Goal: Task Accomplishment & Management: Use online tool/utility

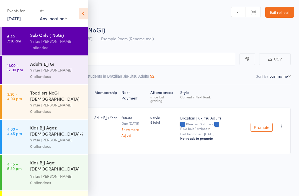
click at [285, 16] on link "Exit roll call" at bounding box center [279, 12] width 29 height 11
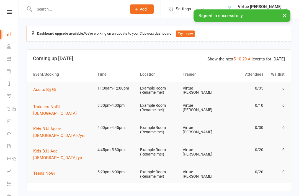
click at [4, 45] on li "People" at bounding box center [9, 47] width 19 height 12
click at [9, 48] on icon at bounding box center [9, 46] width 4 height 4
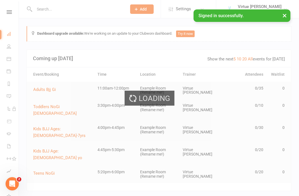
select select "100"
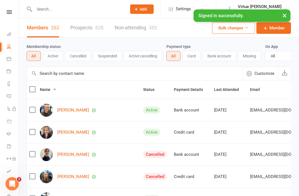
click at [84, 31] on link "Prospects 828" at bounding box center [86, 27] width 33 height 19
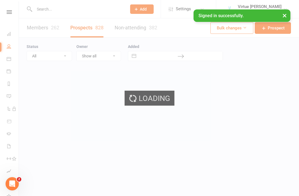
select select "100"
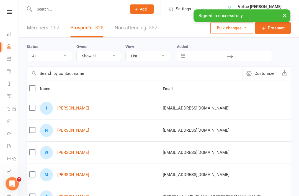
click at [78, 76] on input "text" at bounding box center [134, 73] width 215 height 13
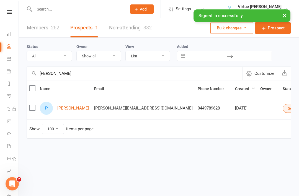
click at [128, 79] on input "Pedro" at bounding box center [134, 73] width 215 height 13
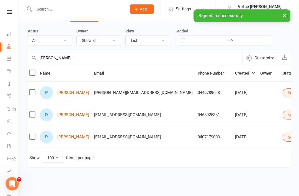
scroll to position [8, 0]
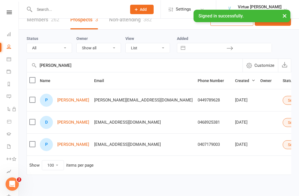
click at [103, 68] on input "Pedro Dante’s" at bounding box center [134, 64] width 215 height 13
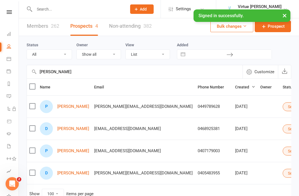
scroll to position [1, 0]
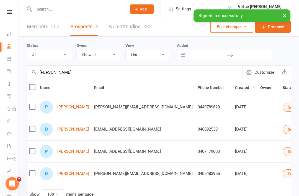
type input "Pedro Dante"
click at [51, 9] on input "text" at bounding box center [78, 9] width 90 height 8
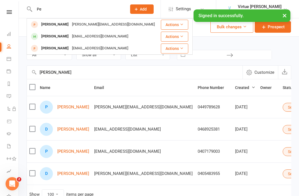
type input "P"
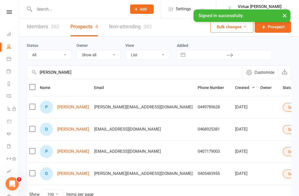
click at [34, 29] on link "Members 262" at bounding box center [43, 26] width 32 height 19
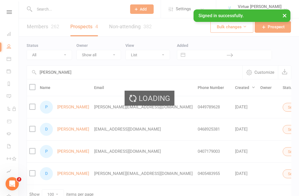
select select "100"
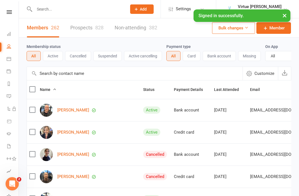
click at [55, 6] on input "text" at bounding box center [78, 9] width 90 height 8
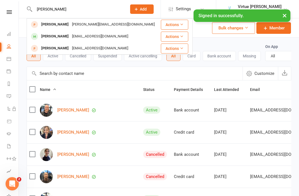
type input "Pedro"
click at [288, 46] on div "On App All Yes No" at bounding box center [289, 52] width 48 height 18
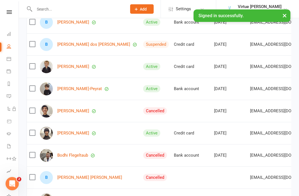
scroll to position [553, 0]
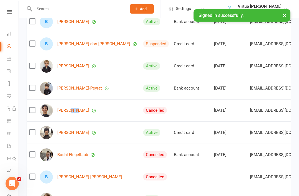
click at [173, 176] on td at bounding box center [191, 177] width 40 height 22
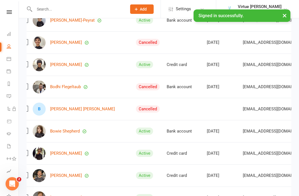
scroll to position [0, 8]
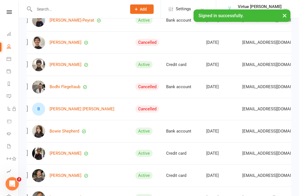
click at [35, 8] on input "text" at bounding box center [78, 9] width 90 height 8
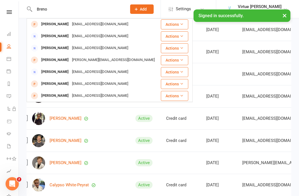
scroll to position [659, 0]
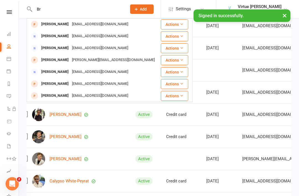
type input "B"
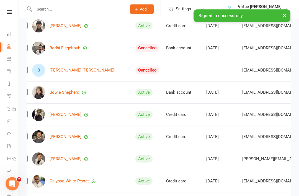
click at [283, 16] on button "×" at bounding box center [284, 15] width 10 height 12
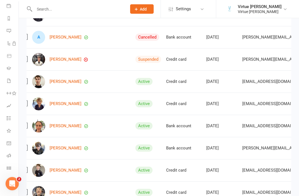
scroll to position [228, 0]
click at [11, 155] on icon at bounding box center [9, 155] width 4 height 4
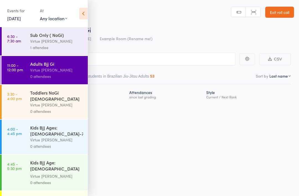
click at [129, 56] on input "search" at bounding box center [121, 59] width 227 height 13
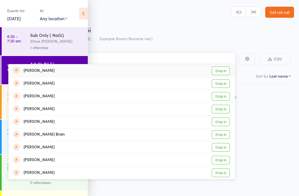
click at [137, 56] on input "Bre" at bounding box center [121, 59] width 227 height 13
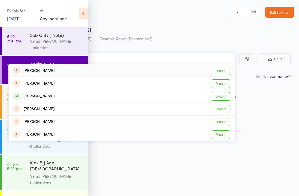
scroll to position [4, 0]
click at [223, 14] on header "Roll Call for Adults Bjj Gi [DATE] 11:00 Virtue BJJ Lennox Example Room (Rename…" at bounding box center [149, 22] width 299 height 44
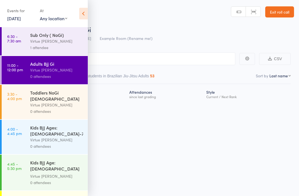
click at [83, 17] on icon at bounding box center [83, 14] width 9 height 12
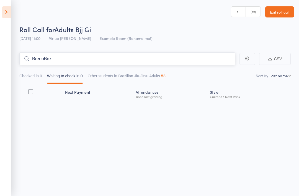
click at [165, 61] on input "BrenoBre" at bounding box center [127, 58] width 216 height 13
type input "B"
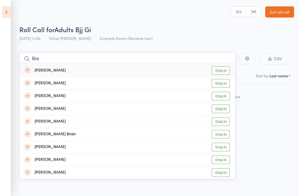
click at [103, 55] on input "Bre" at bounding box center [127, 58] width 216 height 13
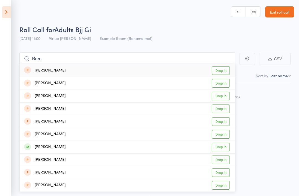
click at [212, 29] on div "Roll Call for Adults Bjj Gi" at bounding box center [156, 29] width 274 height 9
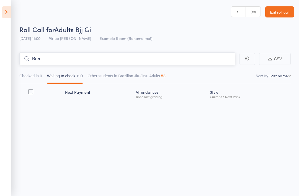
click at [205, 52] on input "Bren" at bounding box center [127, 58] width 216 height 13
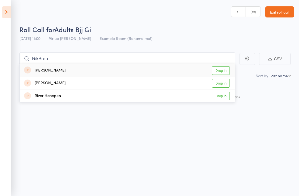
click at [209, 25] on div "Roll Call for Adults Bjj Gi" at bounding box center [156, 29] width 274 height 9
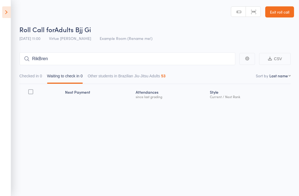
click at [9, 13] on icon at bounding box center [6, 12] width 9 height 12
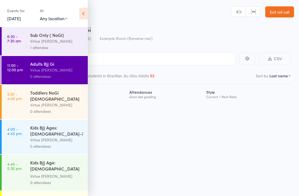
click at [53, 72] on div "Virtue [PERSON_NAME]" at bounding box center [56, 70] width 53 height 6
click at [83, 10] on icon at bounding box center [83, 14] width 9 height 12
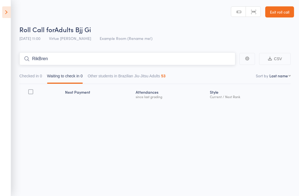
click at [131, 54] on input "RikBren" at bounding box center [127, 58] width 216 height 13
type input "R"
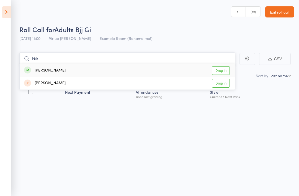
type input "Rik"
click at [218, 69] on link "Drop in" at bounding box center [221, 70] width 18 height 9
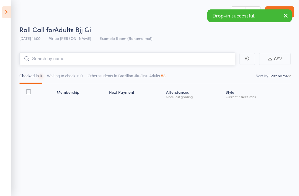
click at [145, 55] on input "search" at bounding box center [127, 58] width 216 height 13
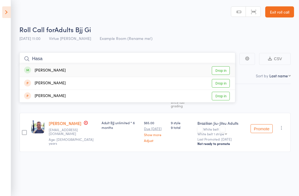
type input "Hasa"
click at [222, 67] on link "Drop in" at bounding box center [221, 70] width 18 height 9
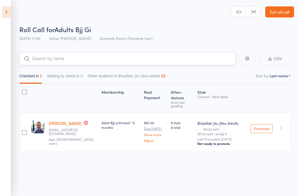
click at [142, 54] on input "search" at bounding box center [127, 58] width 216 height 13
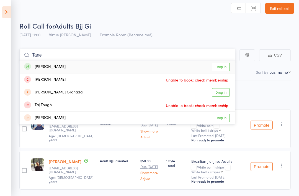
type input "Tane"
click at [222, 63] on link "Drop in" at bounding box center [221, 67] width 18 height 9
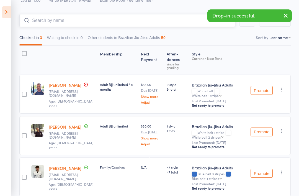
scroll to position [39, 0]
